Goal: Task Accomplishment & Management: Complete application form

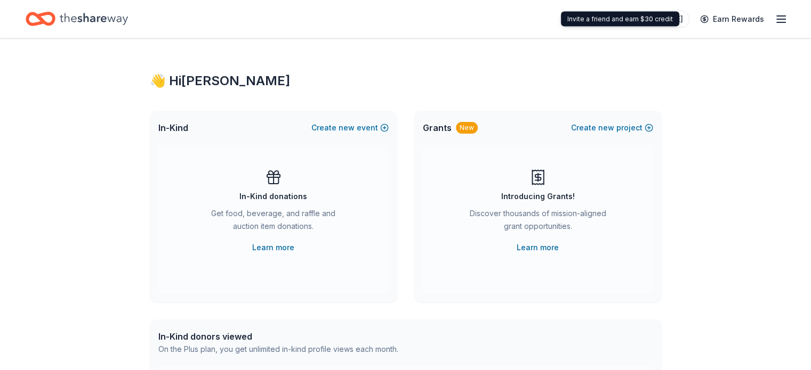
click at [775, 20] on icon "button" at bounding box center [781, 19] width 13 height 13
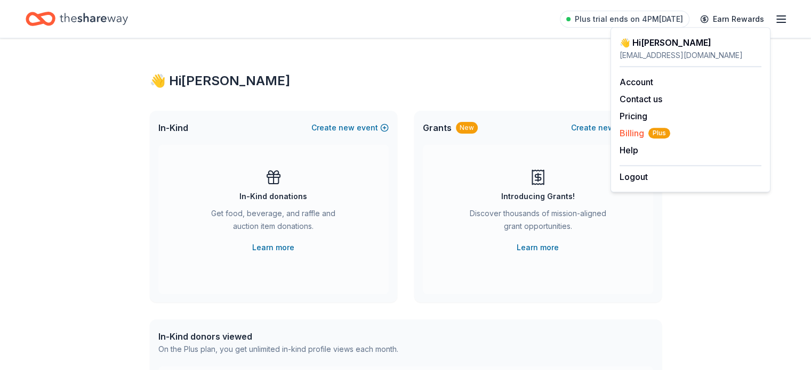
click at [641, 132] on span "Billing Plus" at bounding box center [644, 133] width 51 height 13
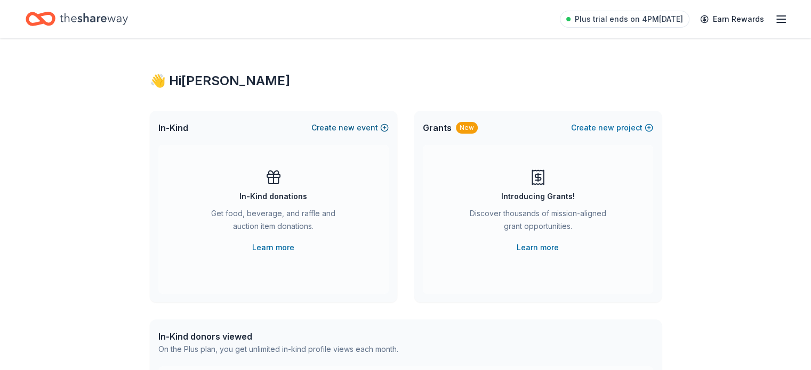
click at [322, 127] on button "Create new event" at bounding box center [349, 128] width 77 height 13
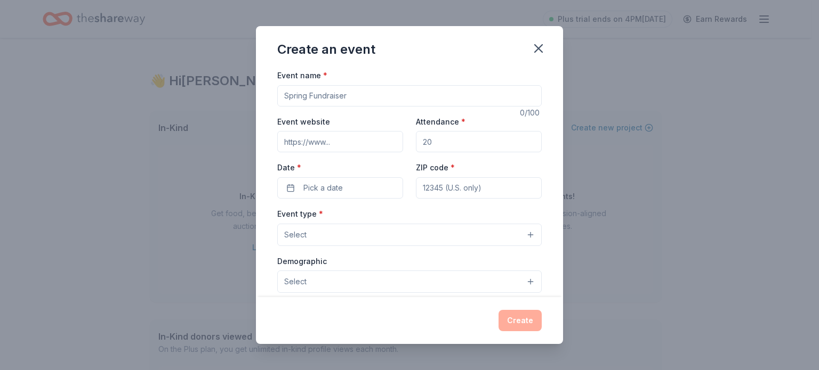
click at [333, 95] on input "Event name *" at bounding box center [409, 95] width 264 height 21
type input "2025 Annual Holiday Shop"
click at [329, 143] on input "Event website" at bounding box center [340, 141] width 126 height 21
type input "www.prokids.org"
click at [461, 148] on input "Attendance *" at bounding box center [479, 141] width 126 height 21
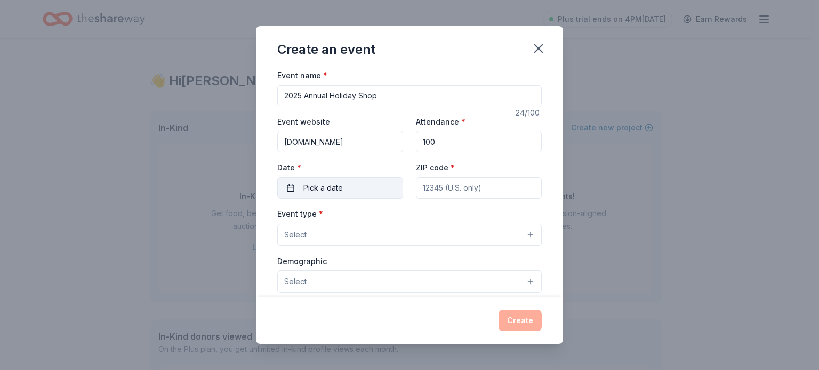
type input "100"
click at [349, 191] on button "Pick a date" at bounding box center [340, 188] width 126 height 21
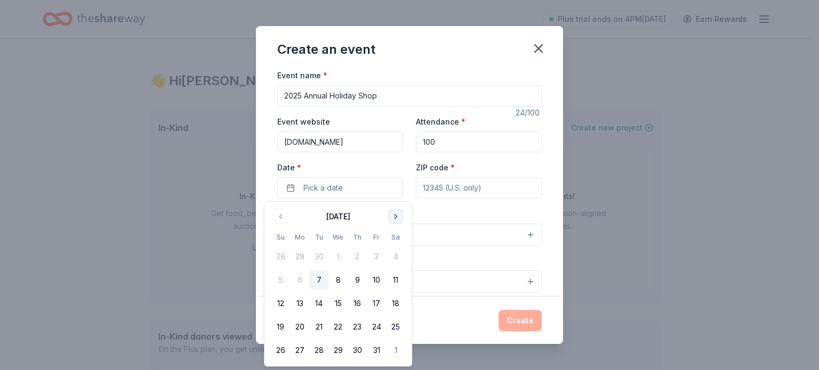
click at [390, 214] on button "Go to next month" at bounding box center [395, 216] width 15 height 15
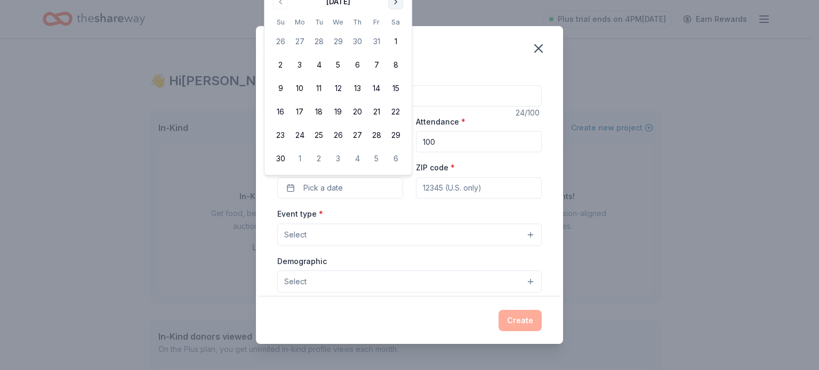
click at [392, 5] on button "Go to next month" at bounding box center [395, 1] width 15 height 15
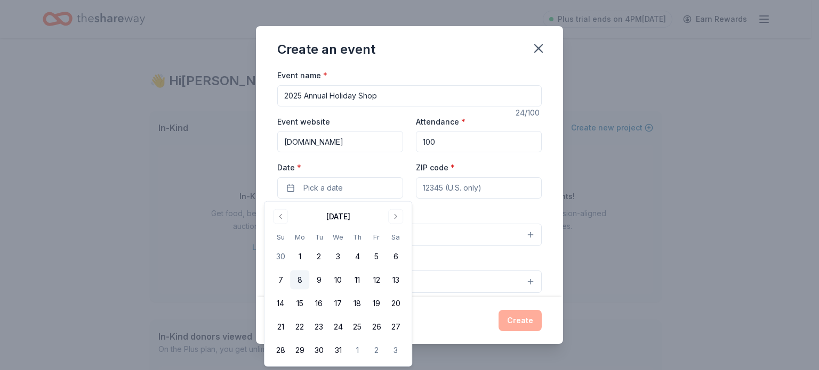
click at [301, 281] on button "8" at bounding box center [299, 280] width 19 height 19
click at [479, 190] on input "ZIP code *" at bounding box center [479, 188] width 126 height 21
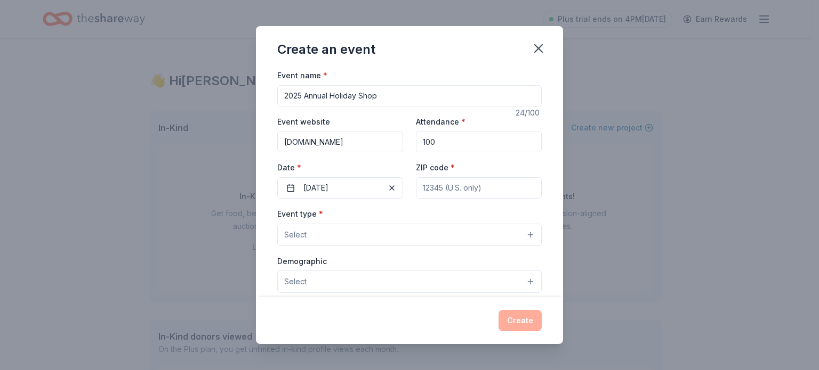
type input "45202"
type input "222 West 7th Street"
click at [362, 230] on button "Select" at bounding box center [409, 235] width 264 height 22
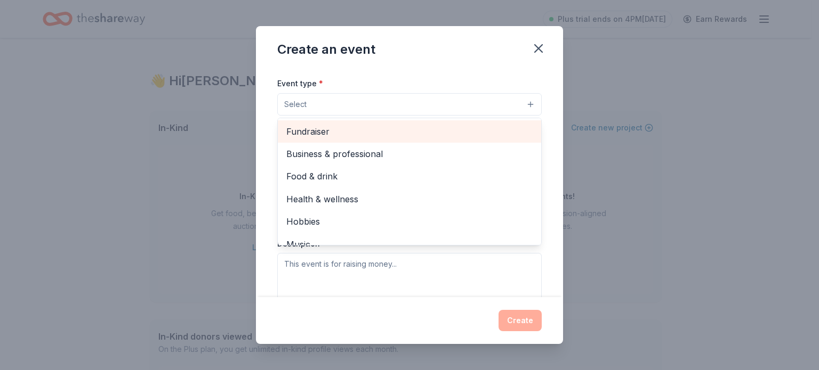
click at [403, 128] on span "Fundraiser" at bounding box center [409, 132] width 246 height 14
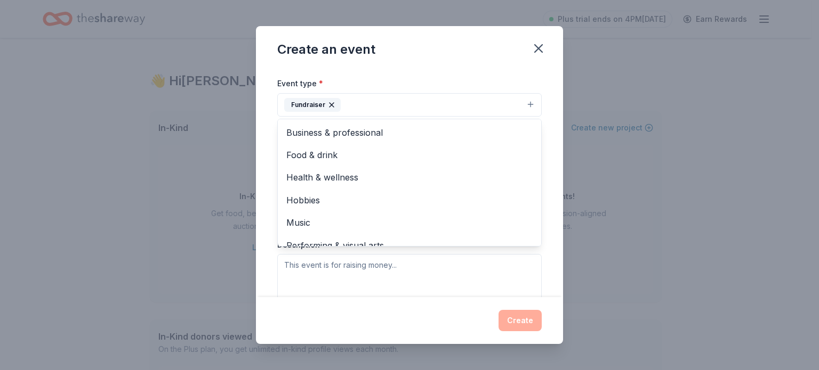
click at [540, 136] on div "Event name * 2025 Annual Holiday Shop 24 /100 Event website www.prokids.org Att…" at bounding box center [409, 183] width 307 height 229
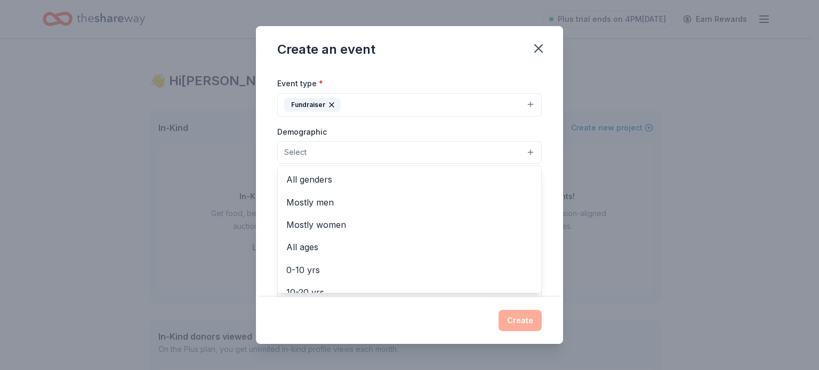
click at [396, 154] on button "Select" at bounding box center [409, 152] width 264 height 22
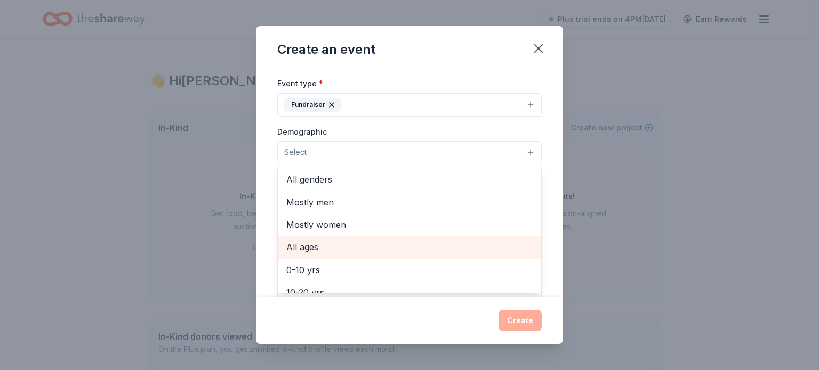
click at [358, 244] on span "All ages" at bounding box center [409, 247] width 246 height 14
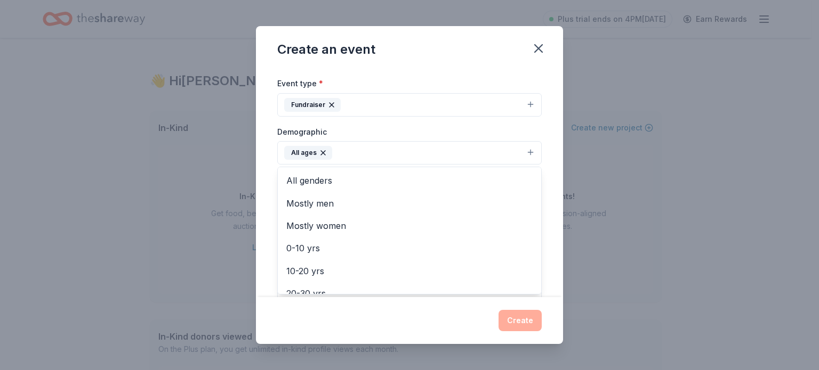
click at [541, 206] on div "Event name * 2025 Annual Holiday Shop 24 /100 Event website www.prokids.org Att…" at bounding box center [409, 183] width 307 height 229
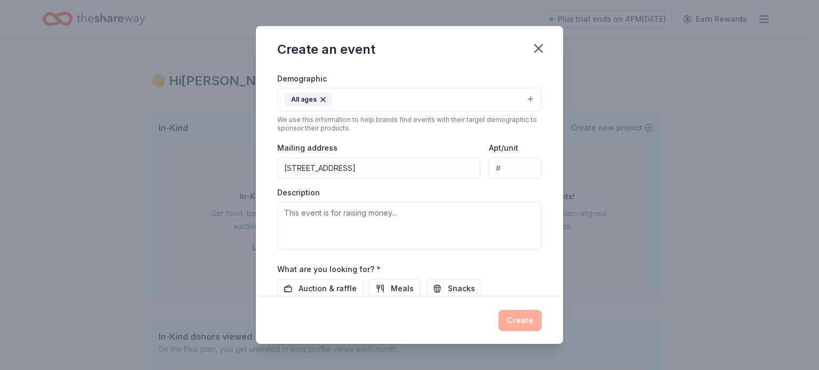
scroll to position [237, 0]
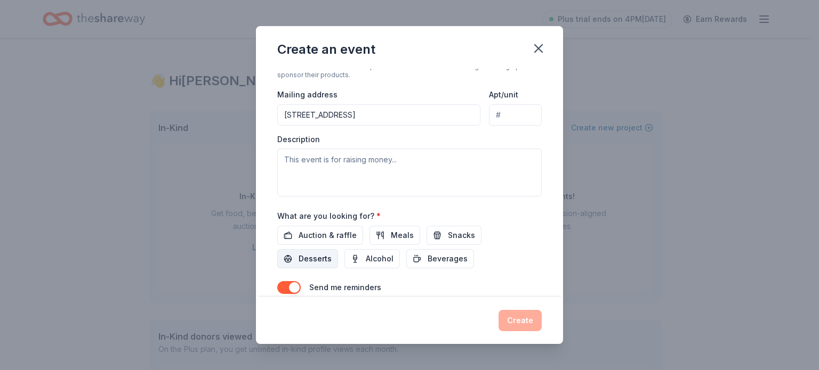
click at [315, 256] on span "Desserts" at bounding box center [315, 259] width 33 height 13
click at [441, 236] on button "Snacks" at bounding box center [453, 235] width 55 height 19
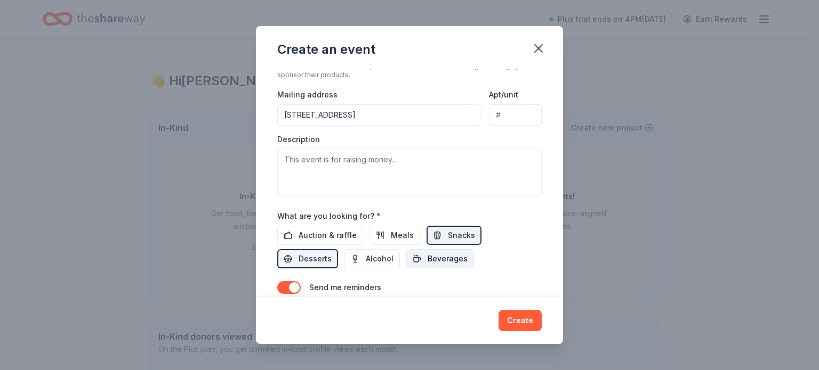
click at [437, 257] on span "Beverages" at bounding box center [448, 259] width 40 height 13
click at [336, 231] on span "Auction & raffle" at bounding box center [328, 235] width 58 height 13
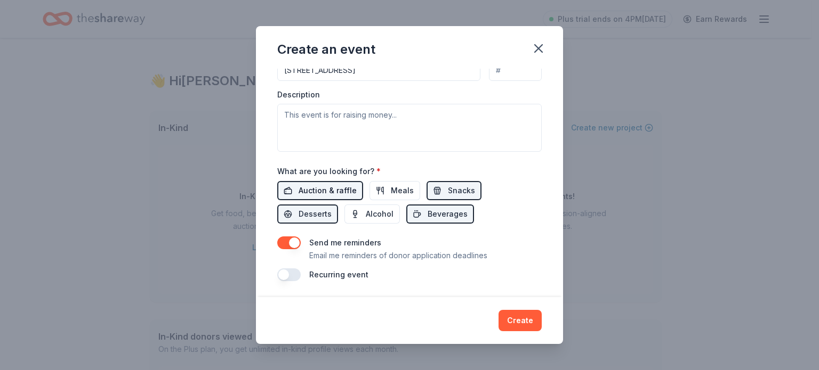
scroll to position [229, 0]
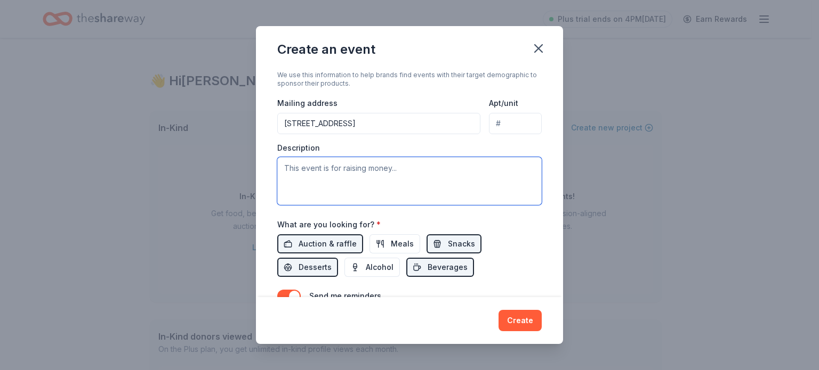
click at [357, 173] on textarea at bounding box center [409, 181] width 264 height 48
click at [309, 170] on textarea at bounding box center [409, 181] width 264 height 48
paste textarea "ProKids kindly requests toy and gift card donations for our 2025 Holiday Shop, …"
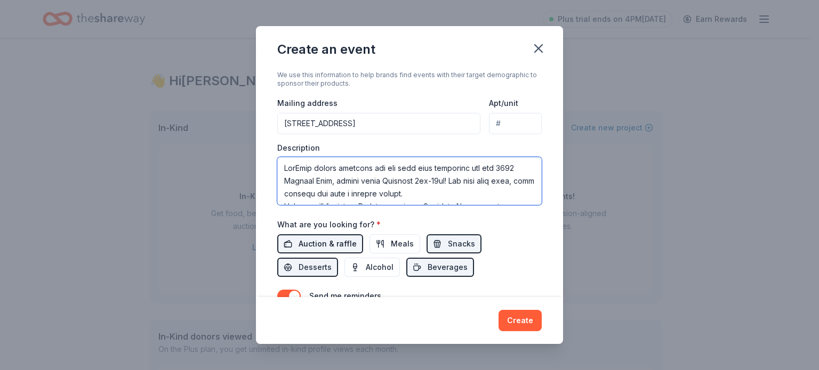
scroll to position [390, 0]
click at [372, 185] on textarea at bounding box center [409, 181] width 264 height 48
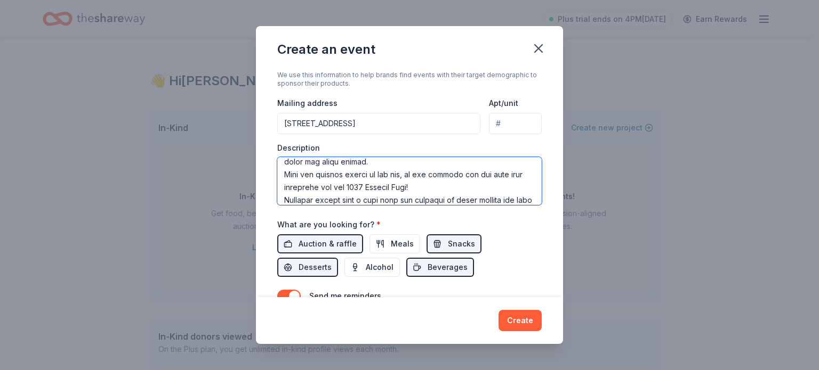
scroll to position [245, 0]
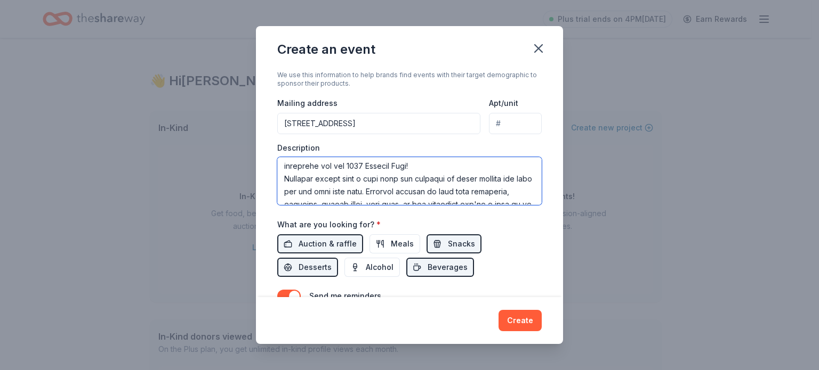
click at [369, 180] on textarea at bounding box center [409, 181] width 264 height 48
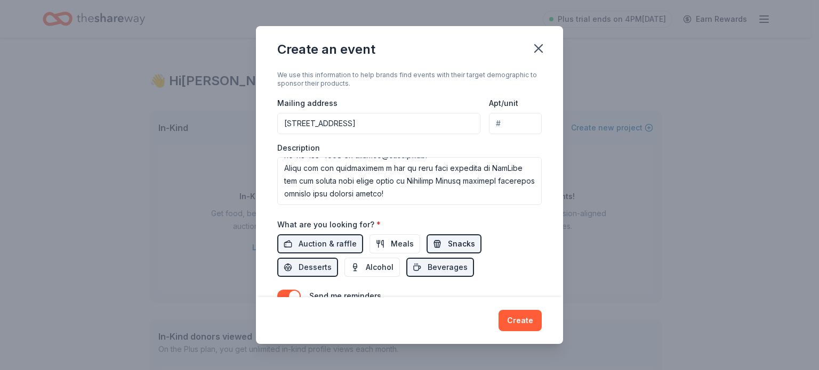
scroll to position [175, 0]
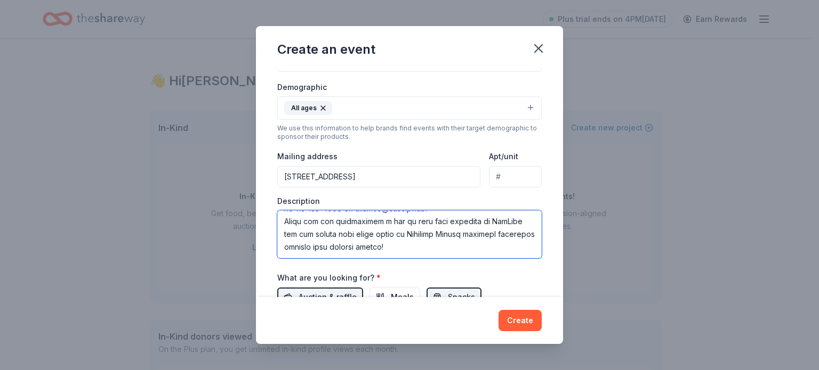
click at [411, 240] on textarea at bounding box center [409, 235] width 264 height 48
click at [430, 232] on textarea at bounding box center [409, 235] width 264 height 48
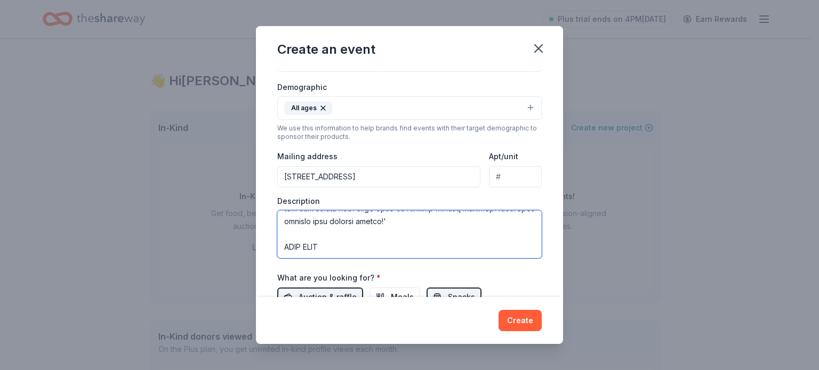
scroll to position [416, 0]
drag, startPoint x: 319, startPoint y: 247, endPoint x: 307, endPoint y: 247, distance: 11.7
click at [308, 247] on textarea at bounding box center [409, 235] width 264 height 48
click at [299, 251] on textarea at bounding box center [409, 235] width 264 height 48
paste textarea "ALL AGES • Squishmallows of all kinds • Art supplies/coloring books • Puzzles •…"
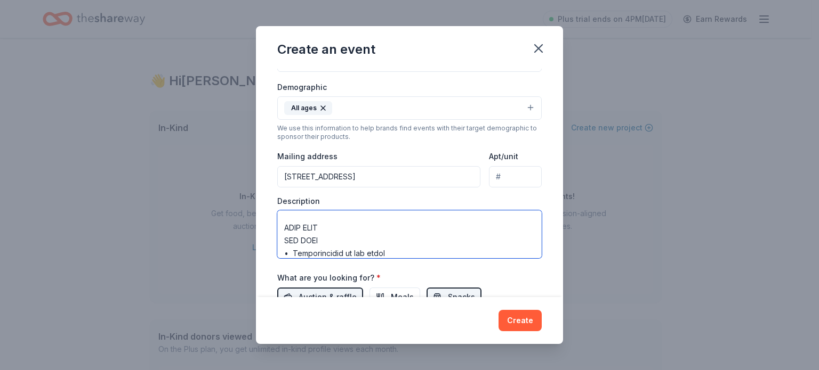
scroll to position [991, 0]
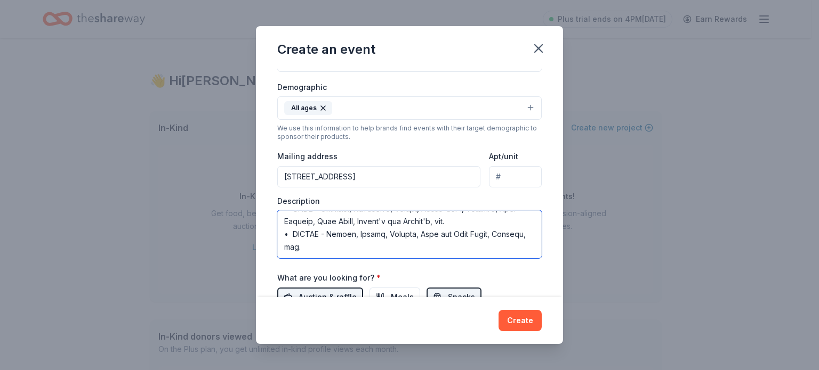
click at [353, 249] on textarea at bounding box center [409, 235] width 264 height 48
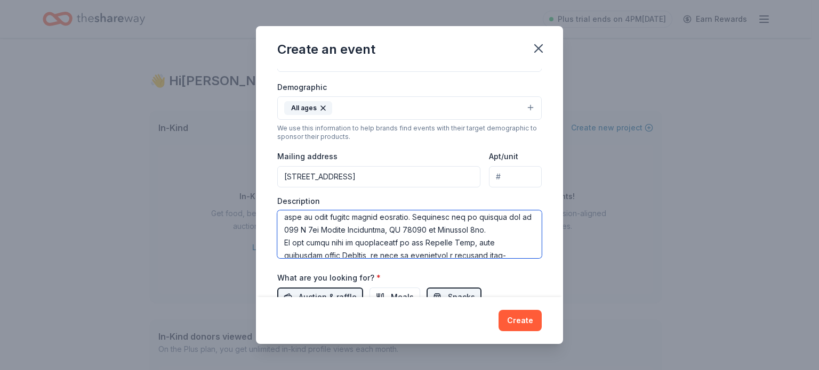
scroll to position [245, 0]
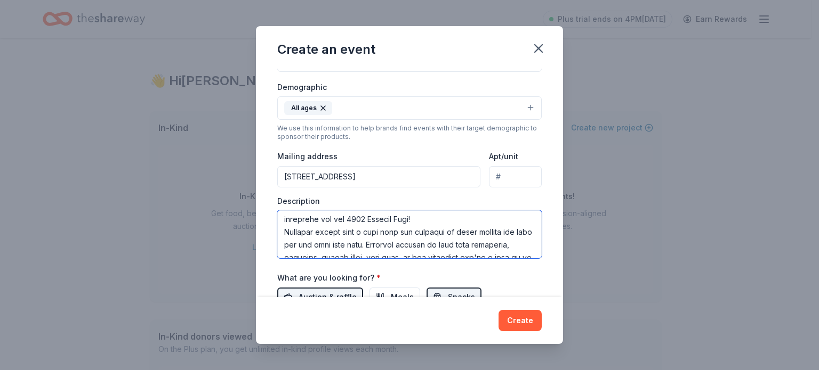
drag, startPoint x: 315, startPoint y: 230, endPoint x: 272, endPoint y: 230, distance: 42.6
click at [272, 230] on div "Event name * 2025 Annual Holiday Shop 24 /100 Event website www.prokids.org Att…" at bounding box center [409, 183] width 307 height 229
click at [386, 230] on textarea at bounding box center [409, 235] width 264 height 48
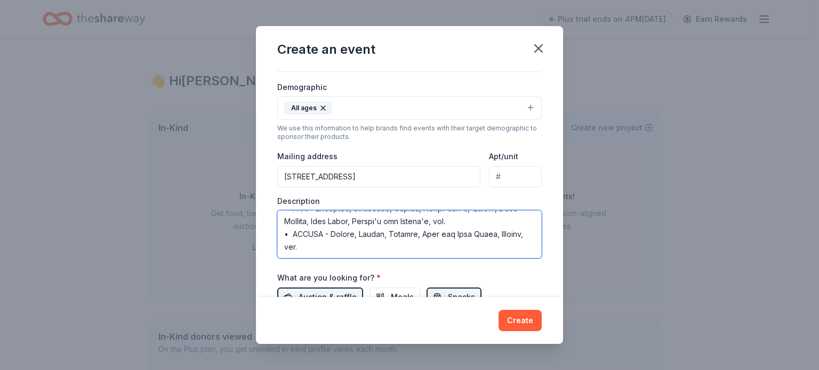
scroll to position [1011, 0]
click at [350, 246] on textarea at bounding box center [409, 235] width 264 height 48
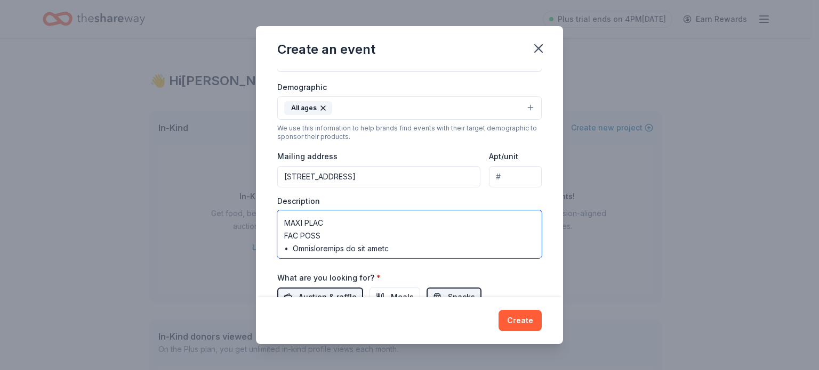
scroll to position [416, 0]
drag, startPoint x: 344, startPoint y: 249, endPoint x: 281, endPoint y: 238, distance: 63.3
click at [281, 238] on textarea at bounding box center [409, 235] width 264 height 48
click at [379, 230] on textarea at bounding box center [409, 235] width 264 height 48
click at [429, 221] on textarea at bounding box center [409, 235] width 264 height 48
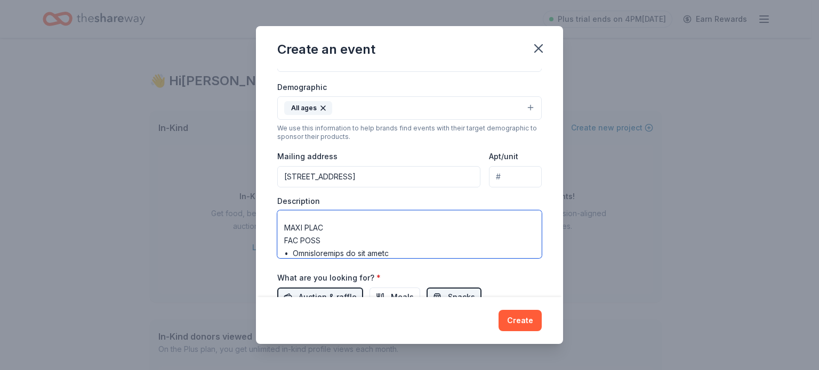
click at [426, 216] on textarea at bounding box center [409, 235] width 264 height 48
click at [387, 232] on textarea at bounding box center [409, 235] width 264 height 48
drag, startPoint x: 328, startPoint y: 230, endPoint x: 278, endPoint y: 230, distance: 50.1
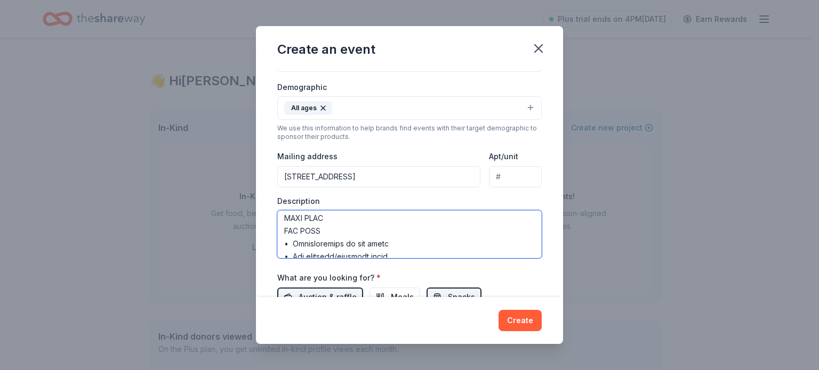
click at [278, 230] on textarea at bounding box center [409, 235] width 264 height 48
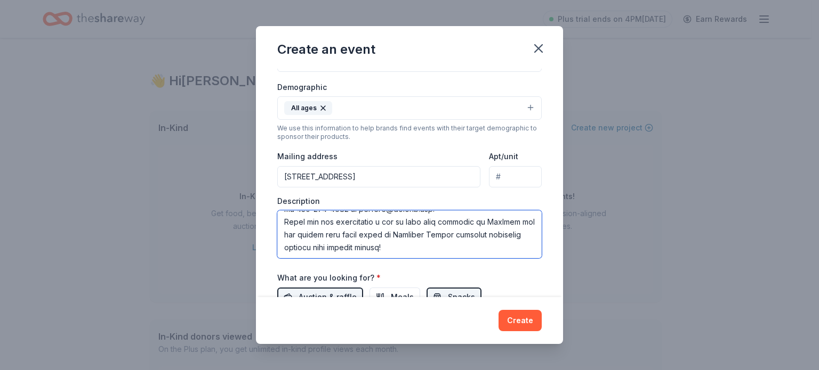
scroll to position [424, 0]
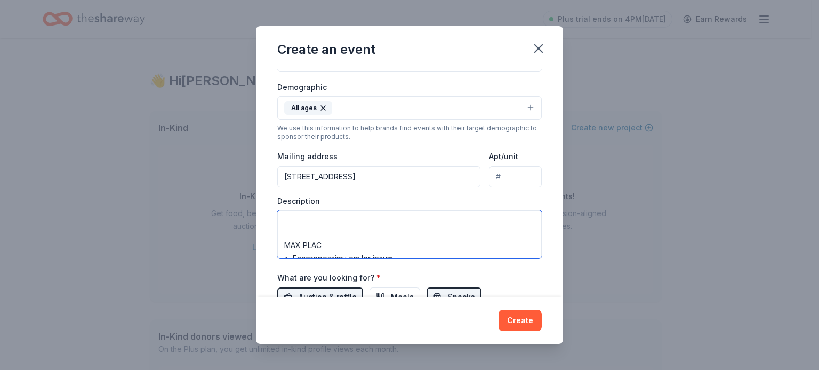
click at [327, 238] on textarea at bounding box center [409, 235] width 264 height 48
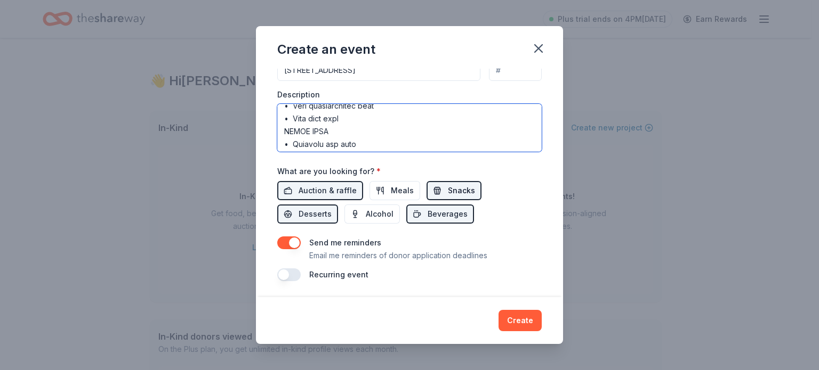
scroll to position [972, 0]
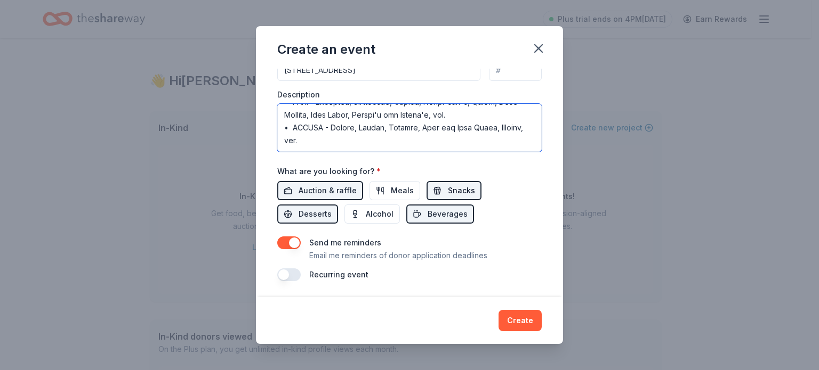
drag, startPoint x: 285, startPoint y: 136, endPoint x: 438, endPoint y: 192, distance: 162.4
click at [438, 192] on div "Event name * 2025 Annual Holiday Shop 24 /100 Event website www.prokids.org Att…" at bounding box center [409, 34] width 264 height 495
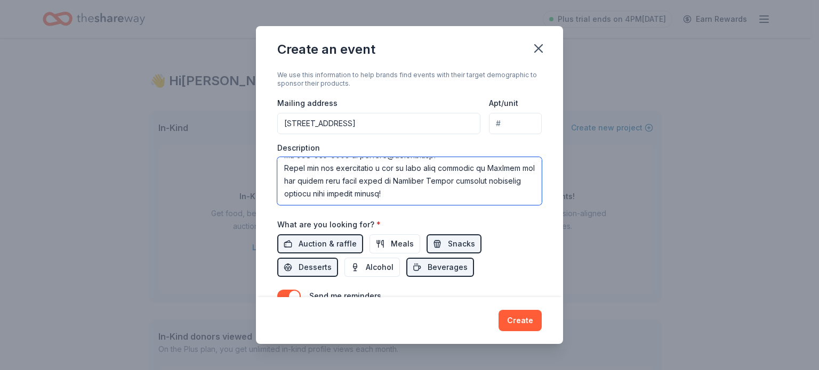
scroll to position [403, 0]
paste textarea "ALL AGES • Squishmallows of all kinds • Art supplies/coloring books • Puzzles •…"
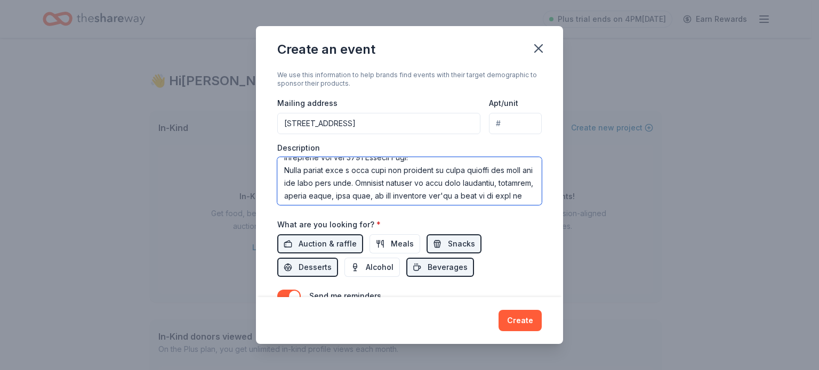
scroll to position [275, 0]
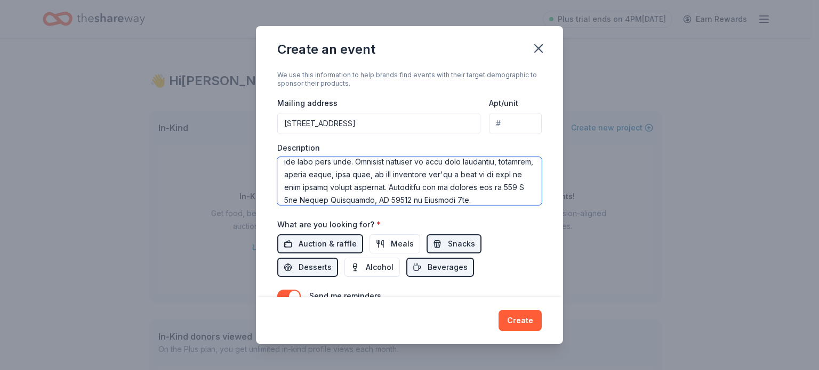
click at [381, 174] on textarea at bounding box center [409, 181] width 264 height 48
click at [491, 187] on textarea at bounding box center [409, 181] width 264 height 48
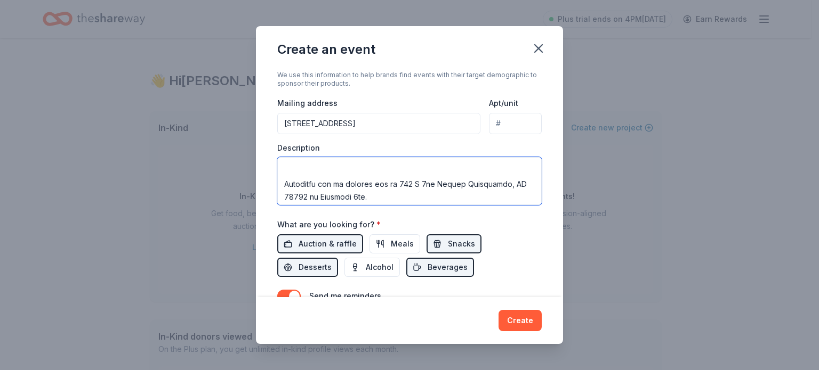
scroll to position [295, 0]
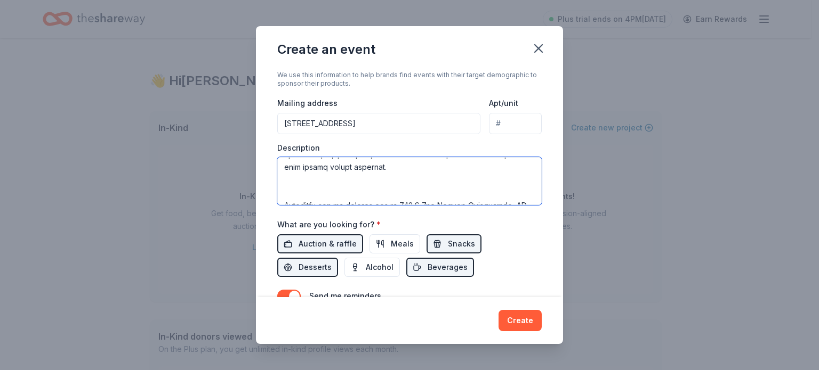
click at [316, 179] on textarea at bounding box center [409, 181] width 264 height 48
paste textarea "And every year, gift cards are one of our most requested items - especially by …"
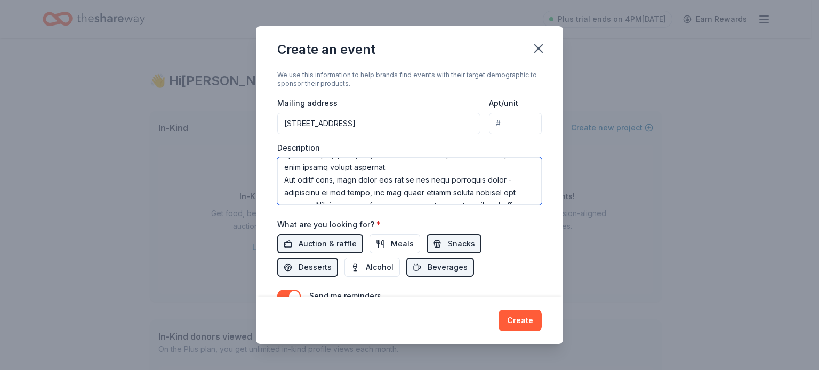
scroll to position [313, 0]
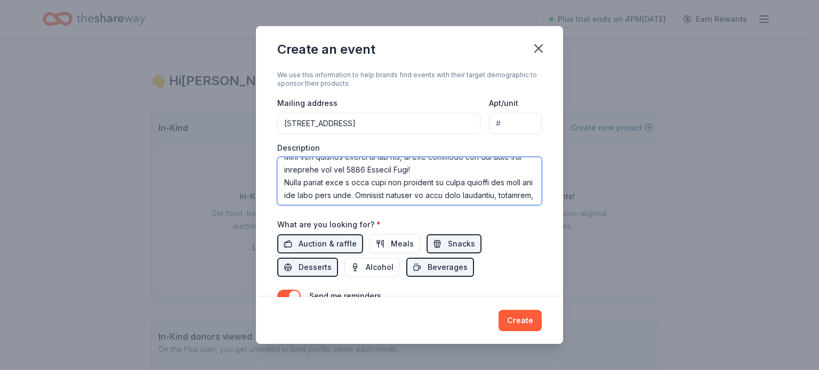
drag, startPoint x: 319, startPoint y: 162, endPoint x: 284, endPoint y: 162, distance: 35.2
click at [284, 162] on textarea at bounding box center [409, 181] width 264 height 48
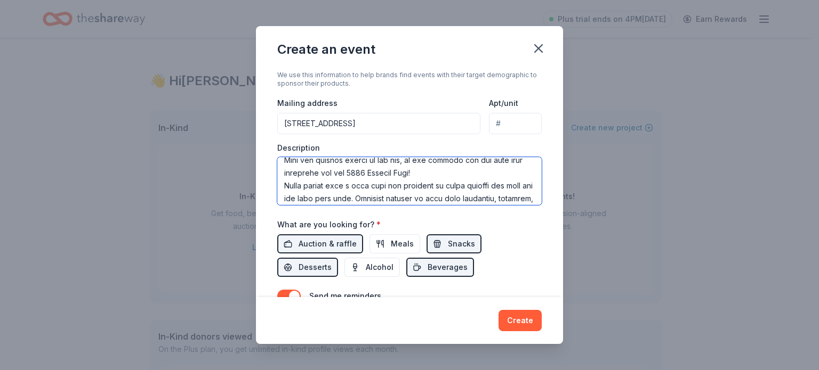
click at [343, 188] on textarea at bounding box center [409, 181] width 264 height 48
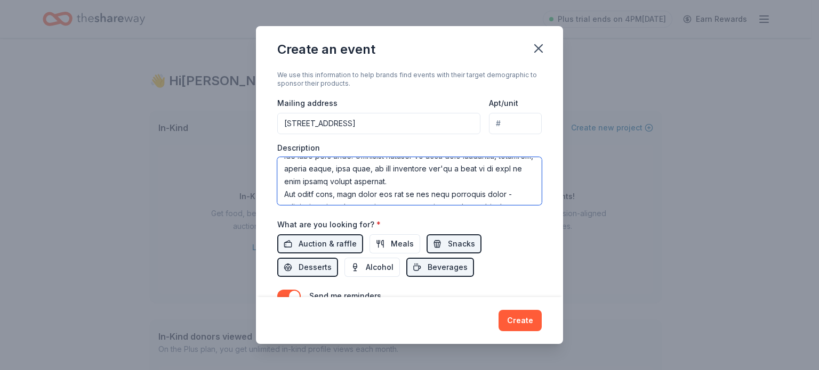
scroll to position [302, 0]
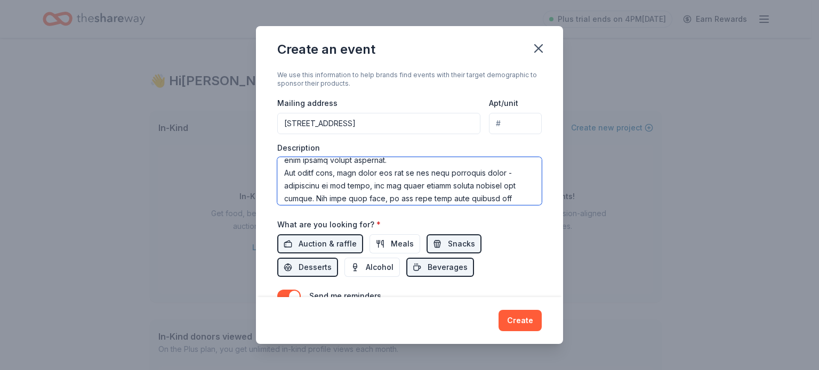
click at [318, 172] on textarea at bounding box center [409, 181] width 264 height 48
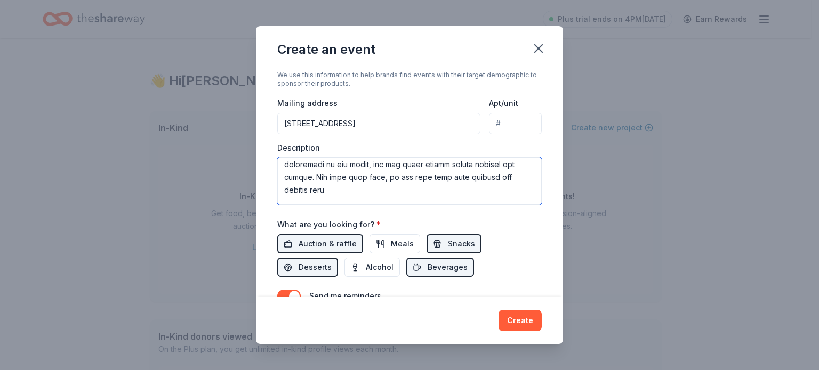
click at [337, 191] on textarea at bounding box center [409, 181] width 264 height 48
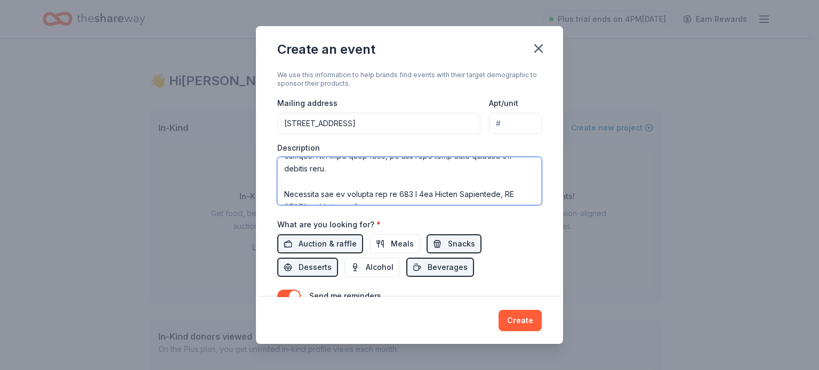
click at [371, 187] on textarea at bounding box center [409, 181] width 264 height 48
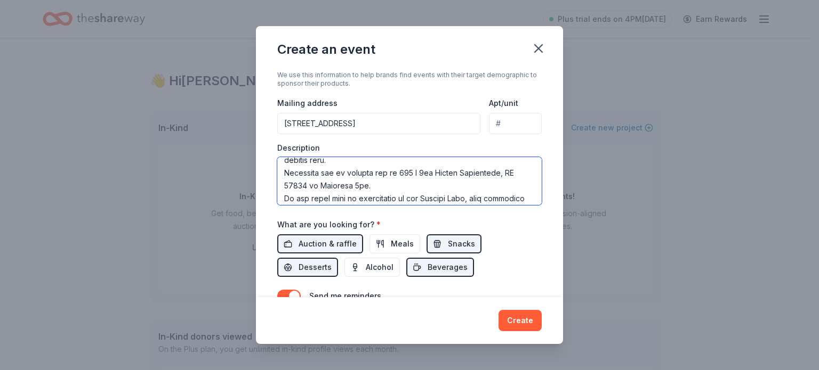
click at [288, 171] on textarea at bounding box center [409, 181] width 264 height 48
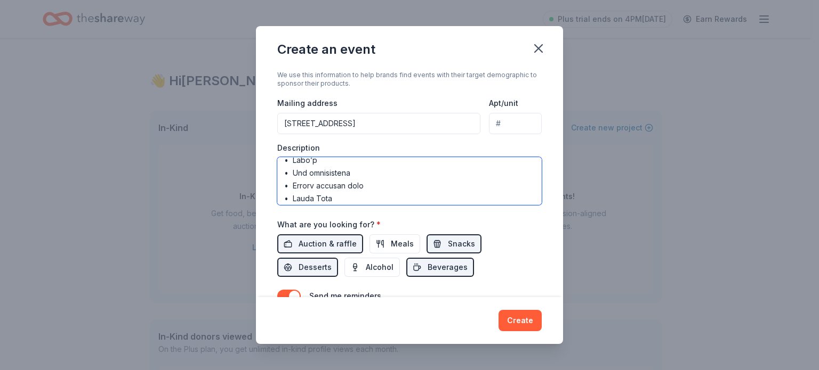
scroll to position [567, 0]
type textarea "ProKids kindly requests toy and gift card donations for our 2025 Holiday Shop, …"
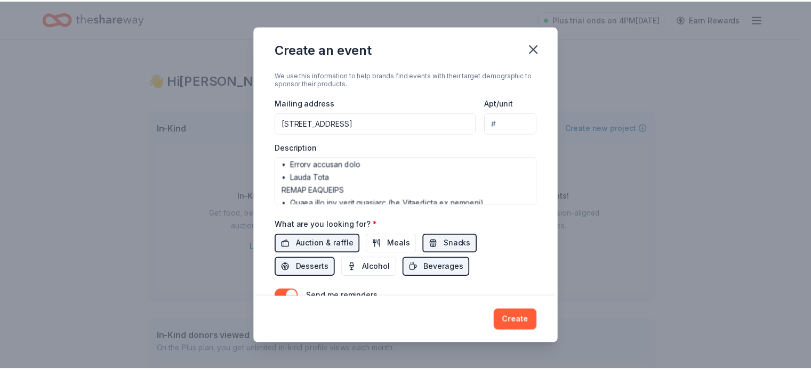
scroll to position [282, 0]
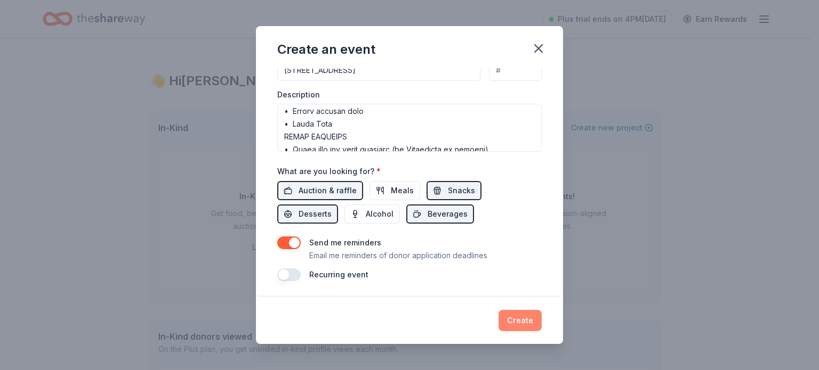
click at [525, 318] on button "Create" at bounding box center [519, 320] width 43 height 21
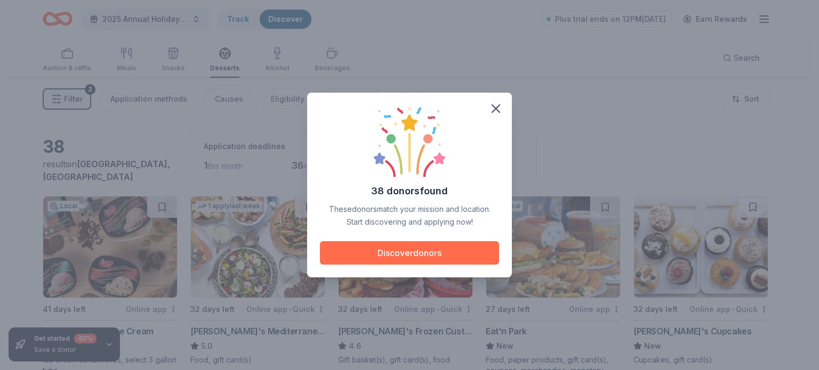
click at [410, 252] on button "Discover donors" at bounding box center [409, 252] width 179 height 23
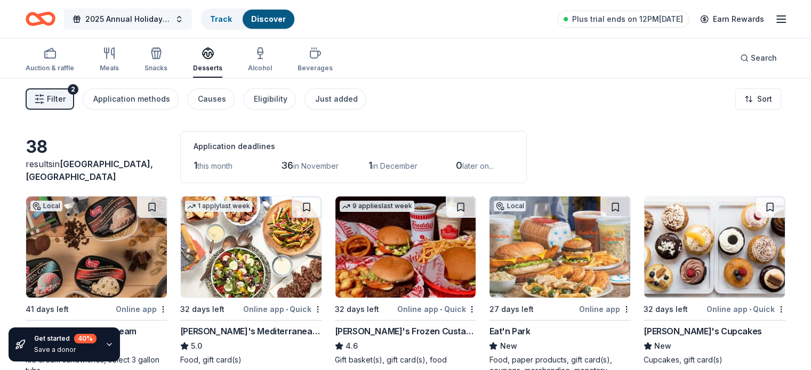
click at [158, 16] on span "2025 Annual Holiday Shop" at bounding box center [127, 19] width 85 height 13
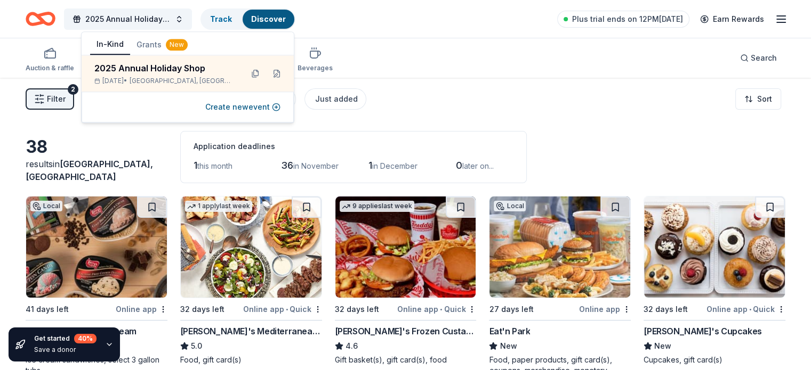
click at [477, 98] on div "Filter 2 Application methods Causes Eligibility Just added Sort" at bounding box center [405, 99] width 811 height 43
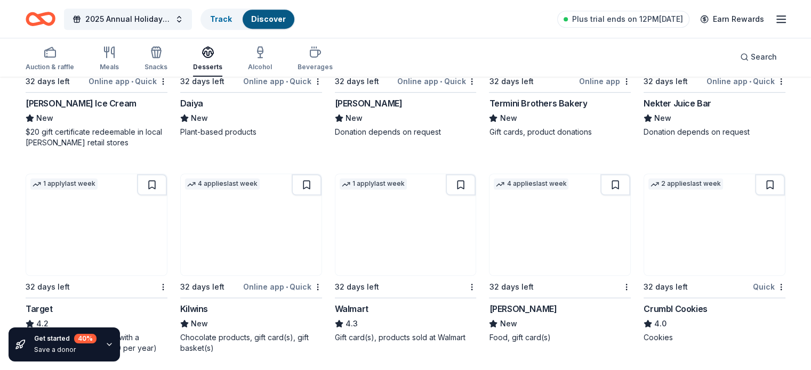
scroll to position [693, 0]
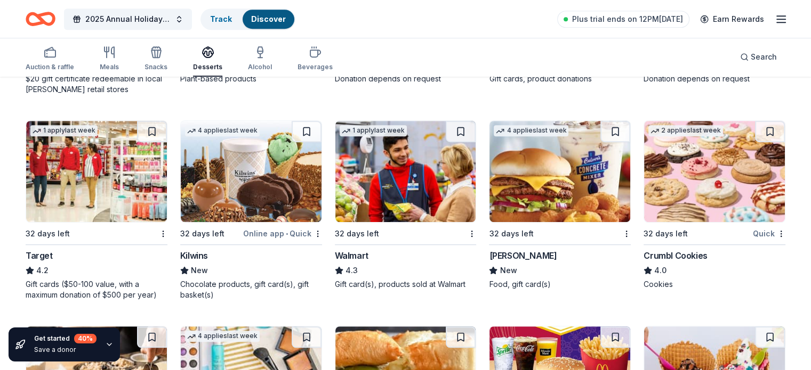
click at [676, 229] on div "32 days left" at bounding box center [696, 233] width 107 height 13
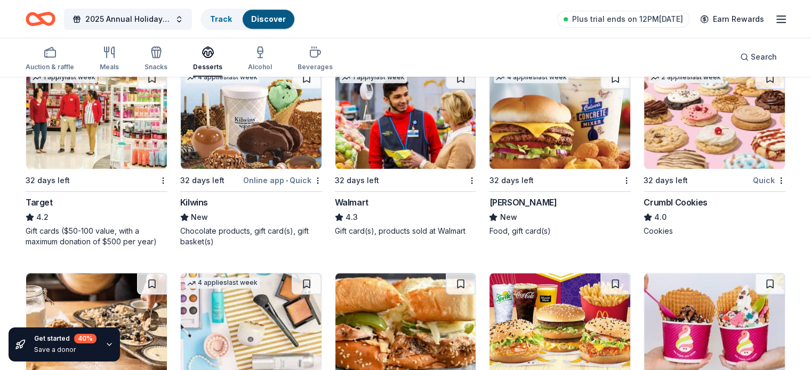
click at [132, 224] on div "Target 4.2 Gift cards ($50-100 value, with a maximum donation of $500 per year)" at bounding box center [97, 221] width 142 height 51
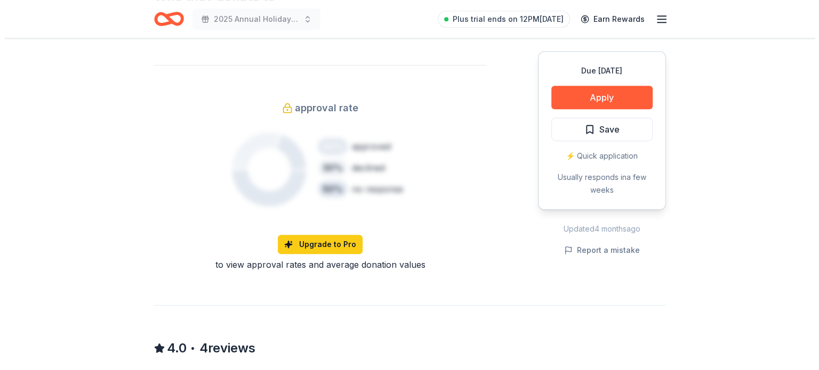
scroll to position [533, 0]
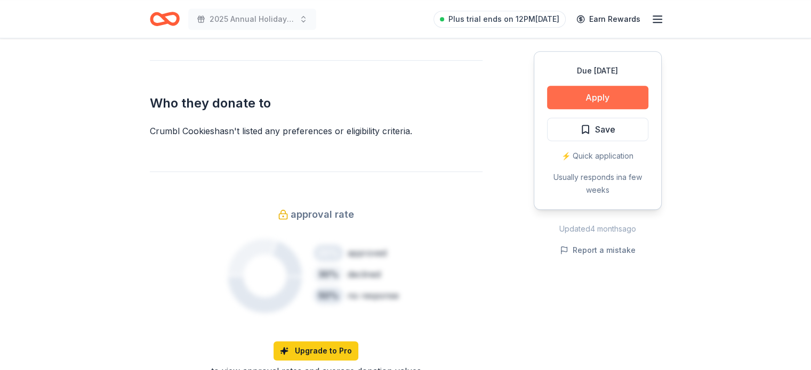
click at [580, 94] on button "Apply" at bounding box center [597, 97] width 101 height 23
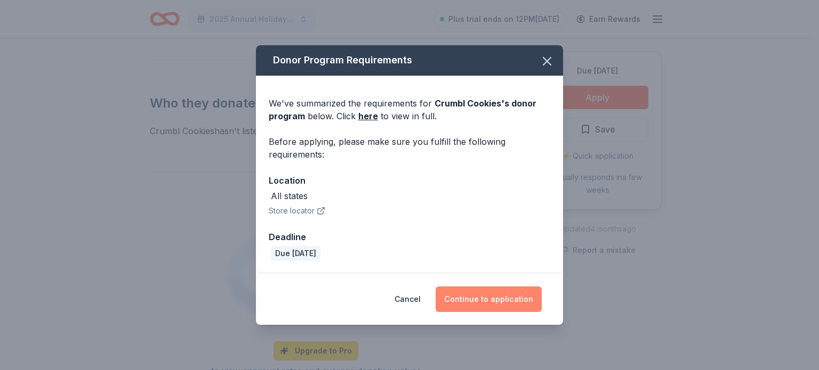
click at [480, 290] on button "Continue to application" at bounding box center [489, 300] width 106 height 26
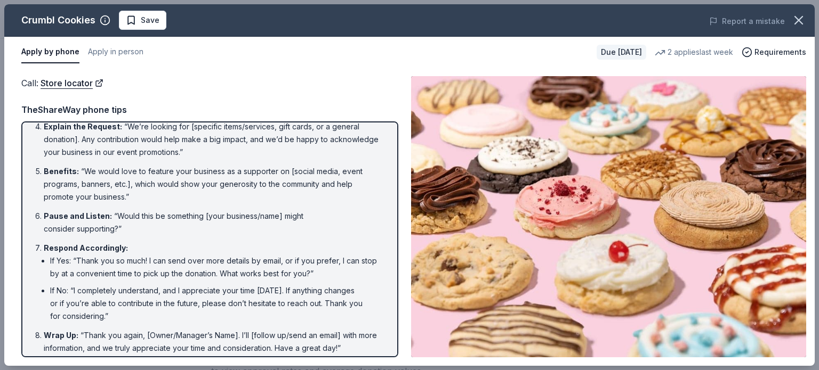
scroll to position [138, 0]
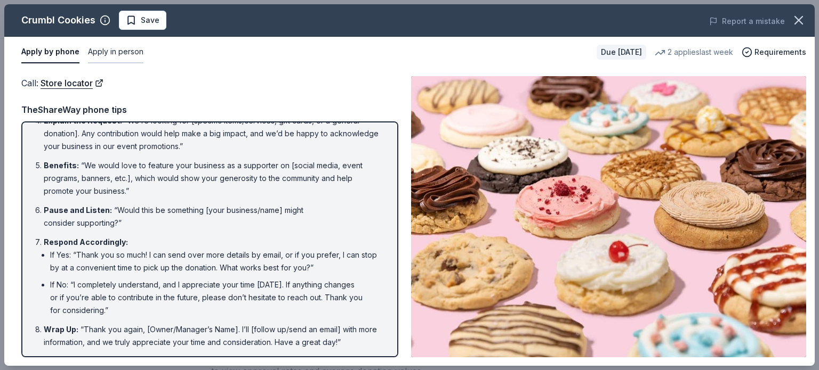
click at [102, 51] on button "Apply in person" at bounding box center [115, 52] width 55 height 22
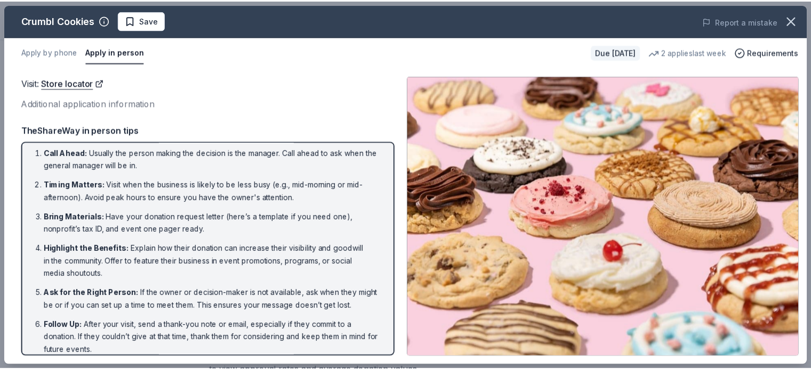
scroll to position [0, 0]
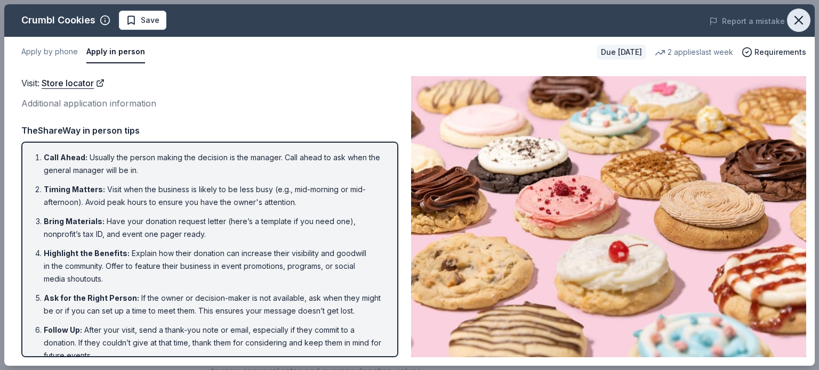
click at [796, 20] on icon "button" at bounding box center [798, 20] width 15 height 15
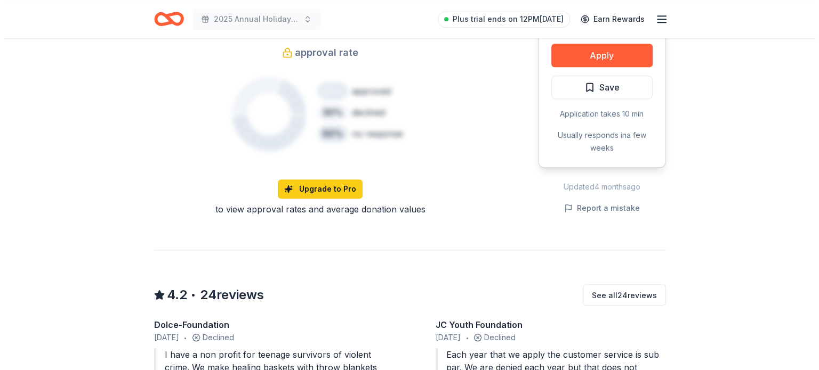
scroll to position [640, 0]
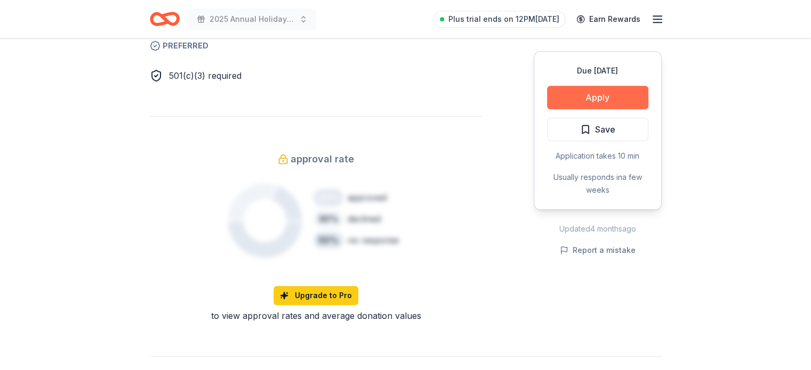
click at [586, 94] on button "Apply" at bounding box center [597, 97] width 101 height 23
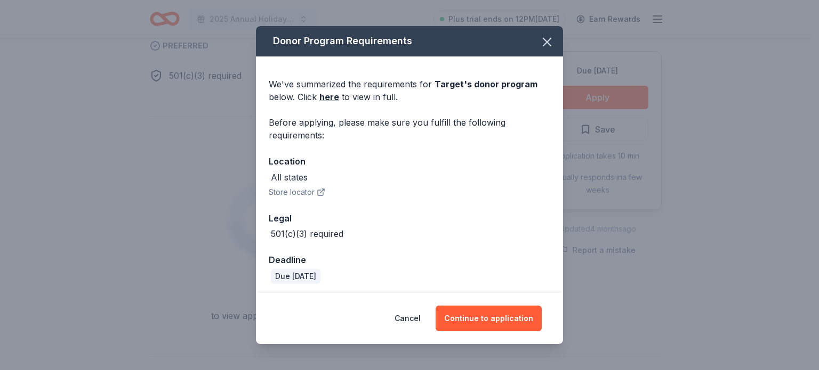
scroll to position [3, 0]
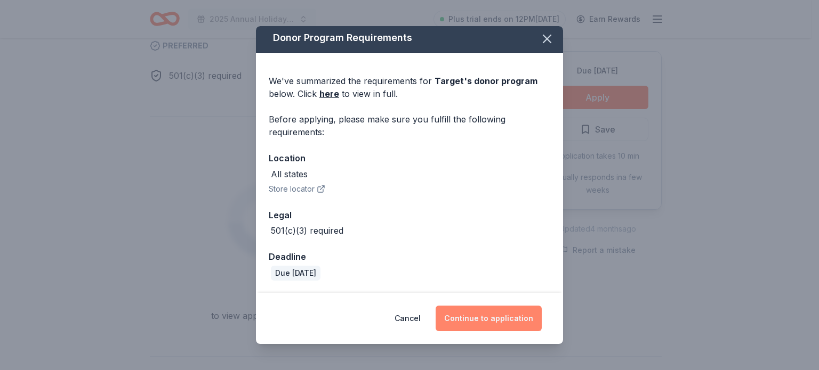
click at [509, 315] on button "Continue to application" at bounding box center [489, 319] width 106 height 26
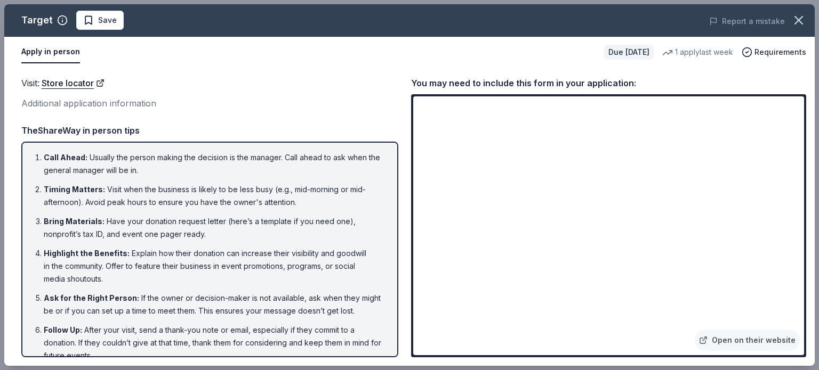
scroll to position [26, 0]
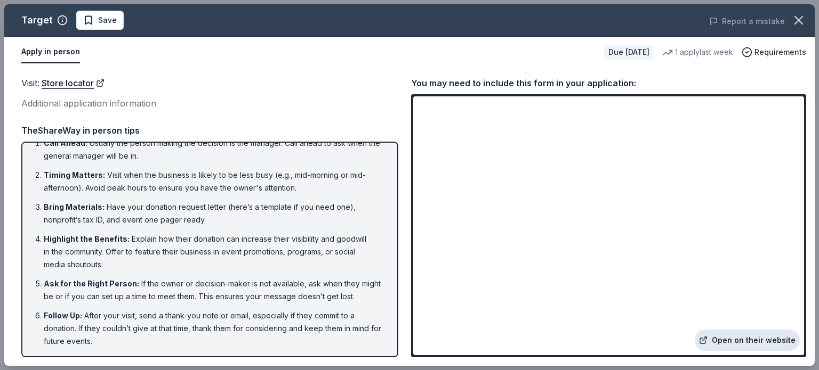
click at [758, 336] on link "Open on their website" at bounding box center [747, 340] width 105 height 21
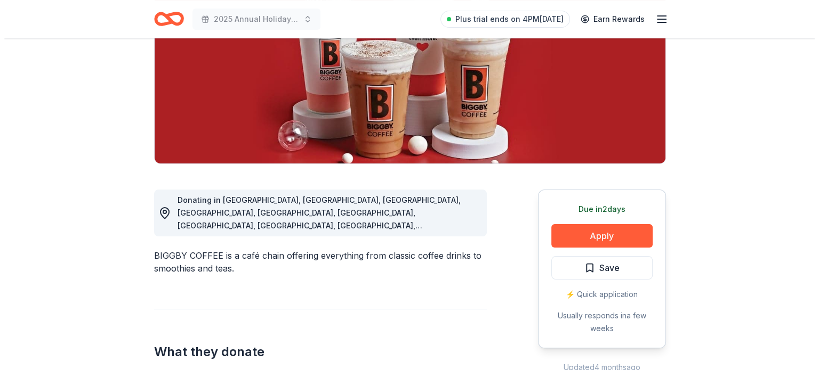
scroll to position [213, 0]
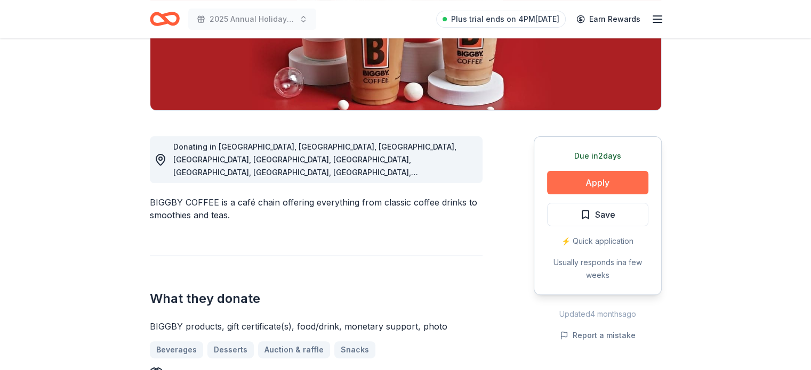
click at [578, 175] on button "Apply" at bounding box center [597, 182] width 101 height 23
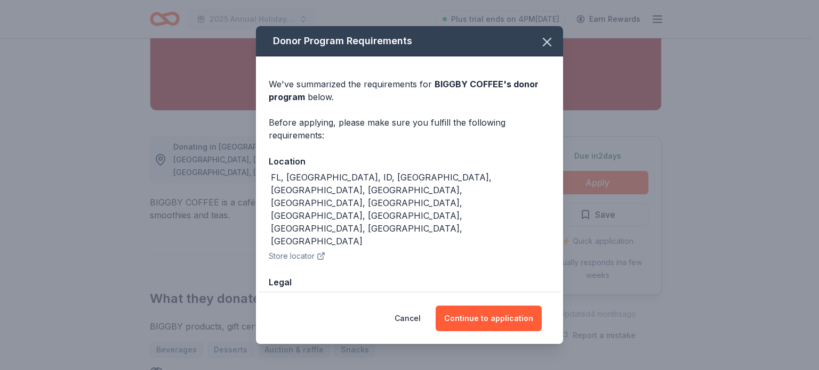
scroll to position [3, 0]
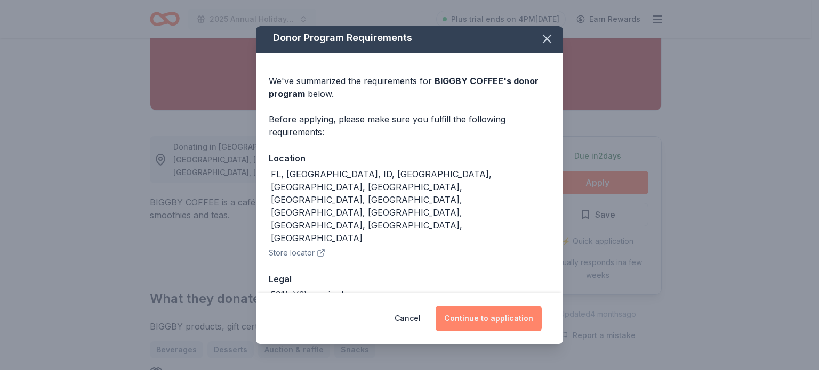
click at [479, 313] on button "Continue to application" at bounding box center [489, 319] width 106 height 26
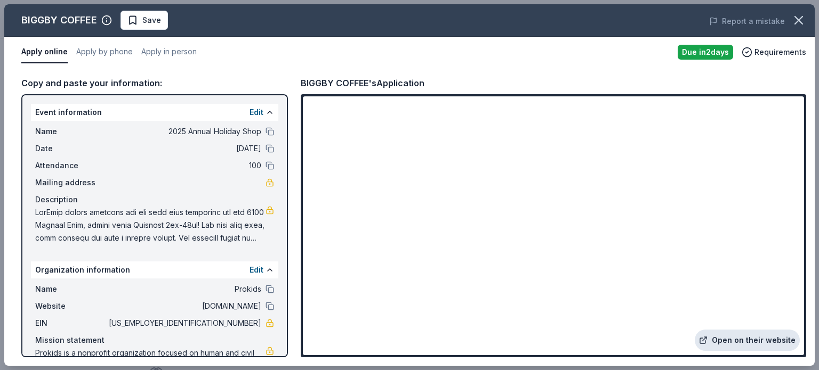
click at [752, 336] on link "Open on their website" at bounding box center [747, 340] width 105 height 21
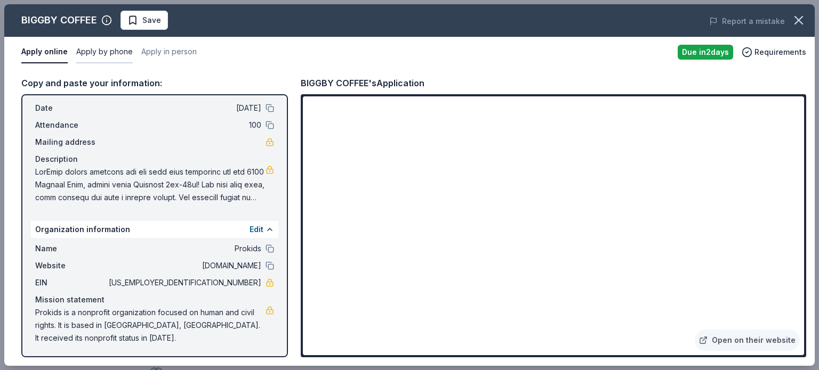
click at [107, 53] on button "Apply by phone" at bounding box center [104, 52] width 57 height 22
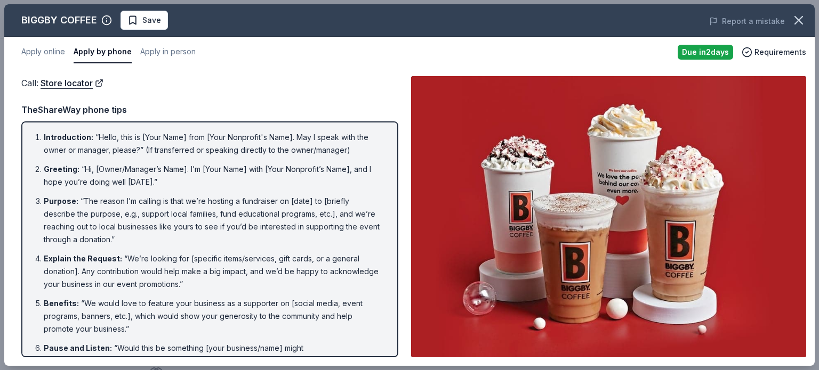
scroll to position [138, 0]
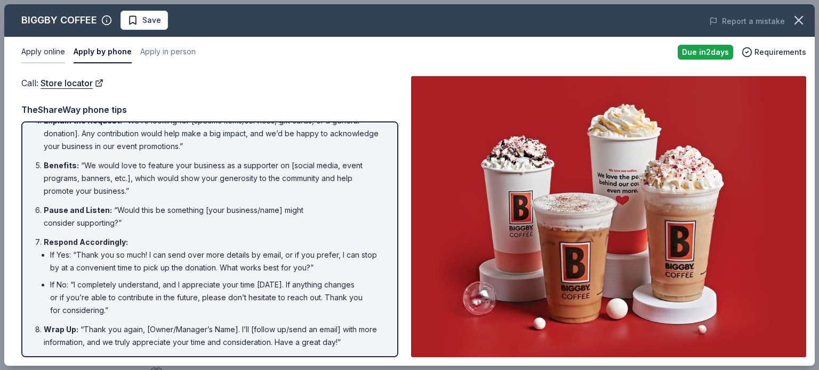
click at [52, 57] on button "Apply online" at bounding box center [43, 52] width 44 height 22
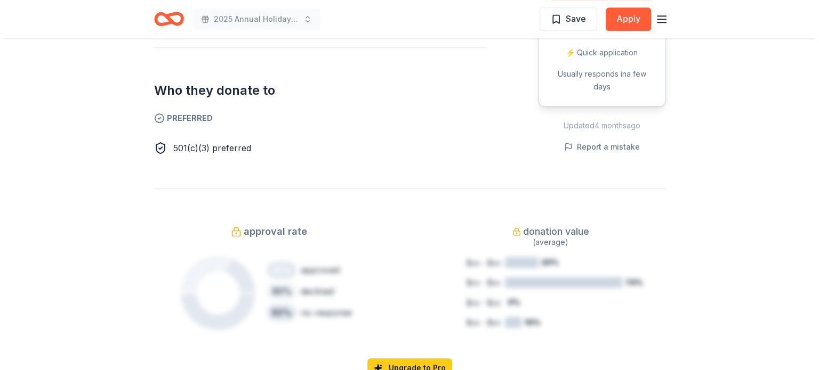
scroll to position [373, 0]
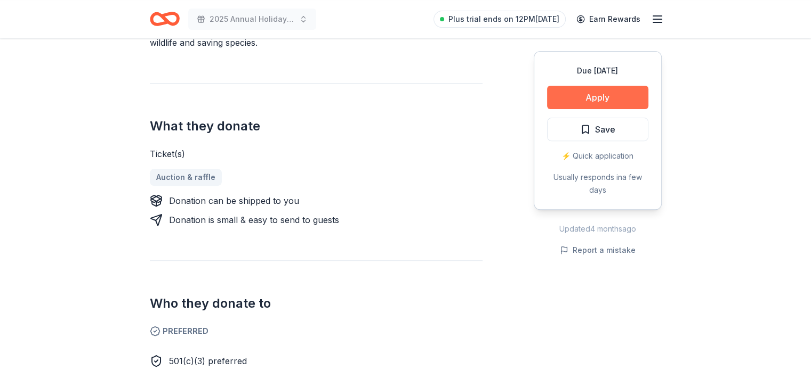
click at [570, 107] on button "Apply" at bounding box center [597, 97] width 101 height 23
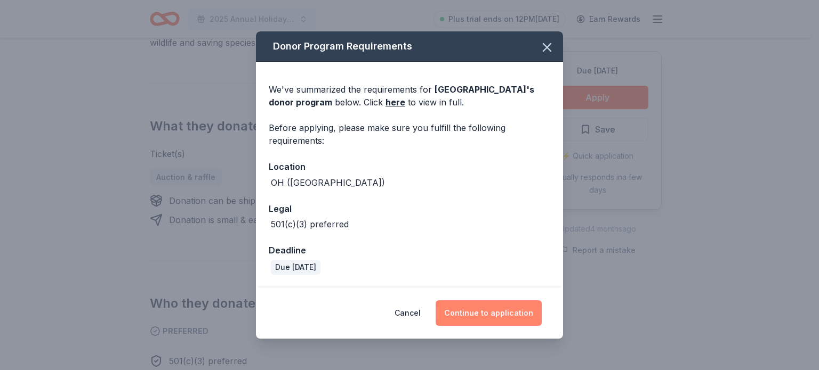
click at [499, 310] on button "Continue to application" at bounding box center [489, 314] width 106 height 26
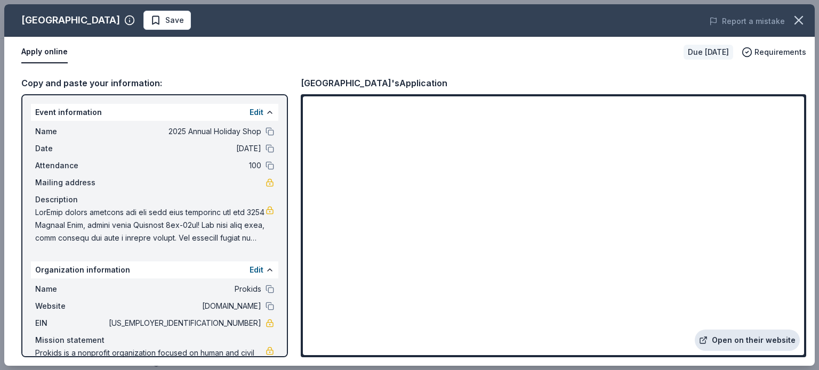
click at [738, 336] on link "Open on their website" at bounding box center [747, 340] width 105 height 21
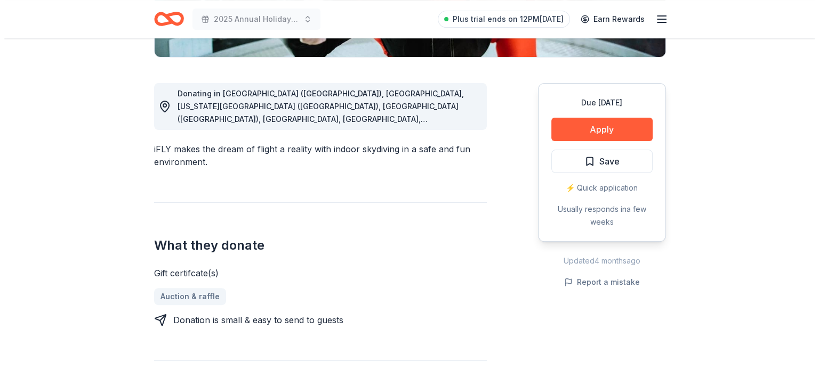
scroll to position [213, 0]
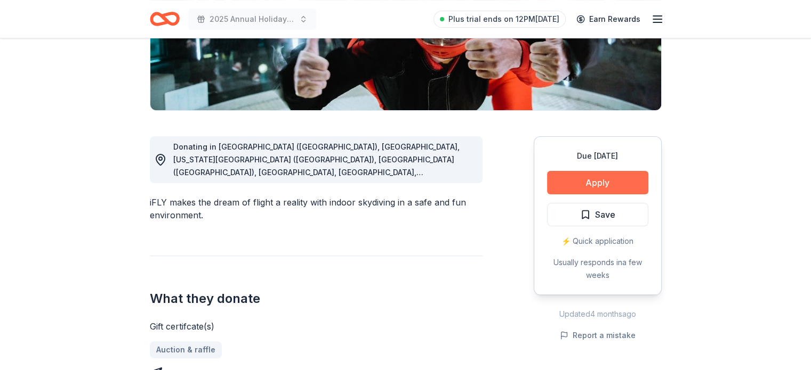
click at [625, 183] on button "Apply" at bounding box center [597, 182] width 101 height 23
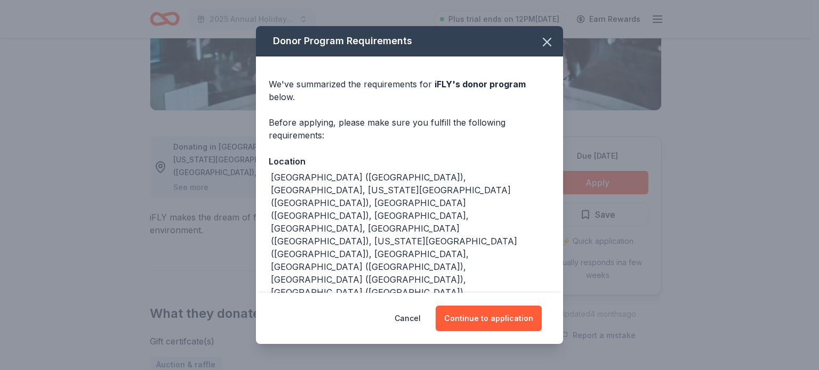
scroll to position [13, 0]
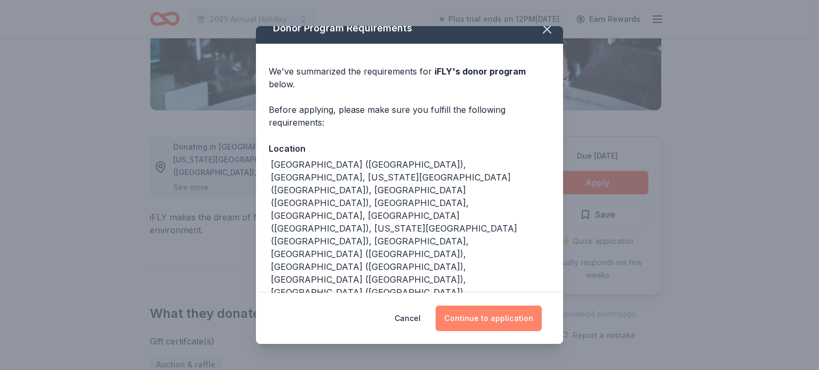
click at [498, 317] on button "Continue to application" at bounding box center [489, 319] width 106 height 26
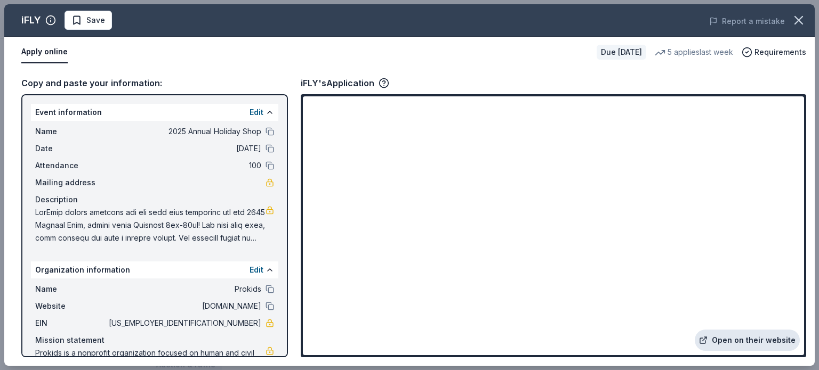
click at [749, 343] on link "Open on their website" at bounding box center [747, 340] width 105 height 21
